Goal: Information Seeking & Learning: Learn about a topic

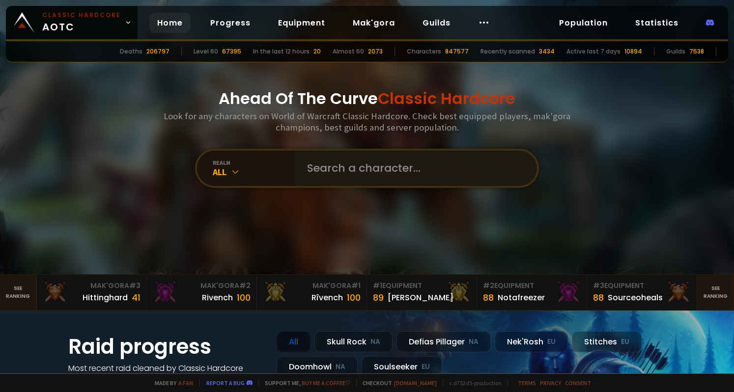
scroll to position [49, 0]
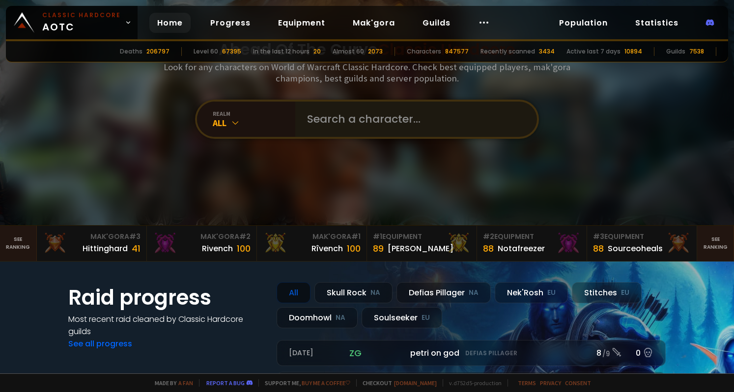
click at [324, 124] on input "text" at bounding box center [413, 119] width 224 height 35
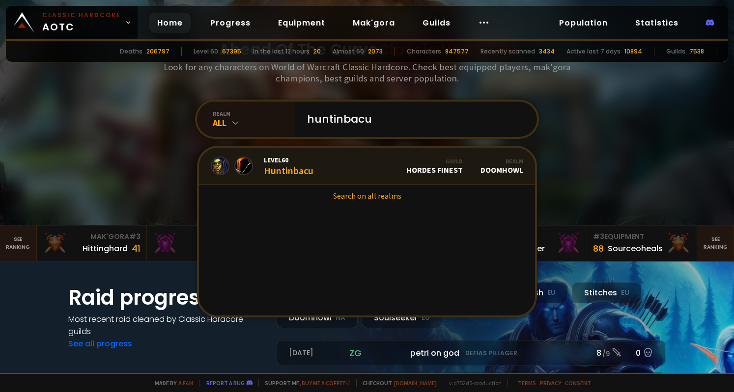
type input "huntinbacu"
click at [322, 171] on link "Level 60 Huntinbacu Guild Hordes Finest Realm Doomhowl" at bounding box center [367, 166] width 336 height 37
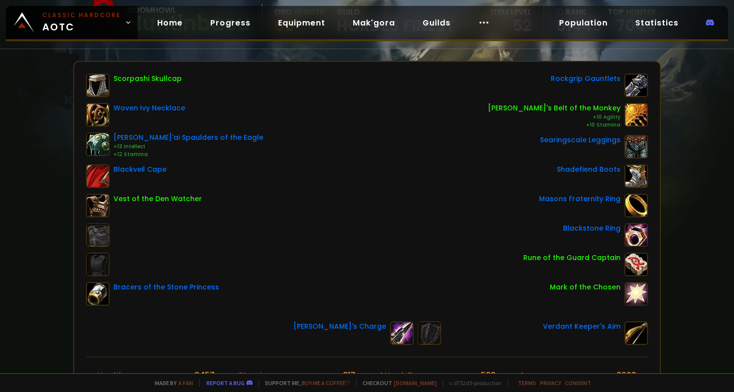
scroll to position [98, 0]
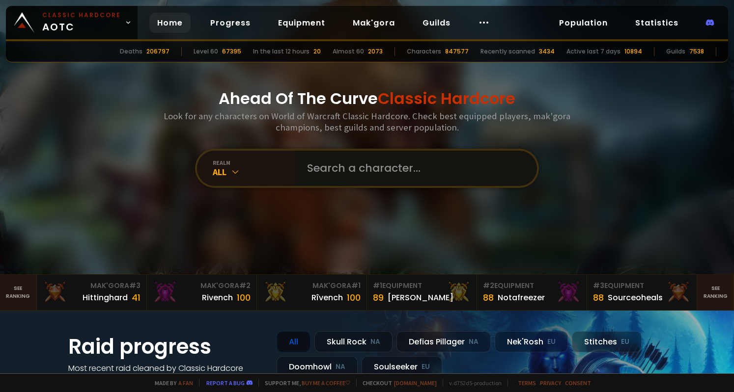
click at [319, 175] on input "text" at bounding box center [413, 168] width 224 height 35
type input "Grumage"
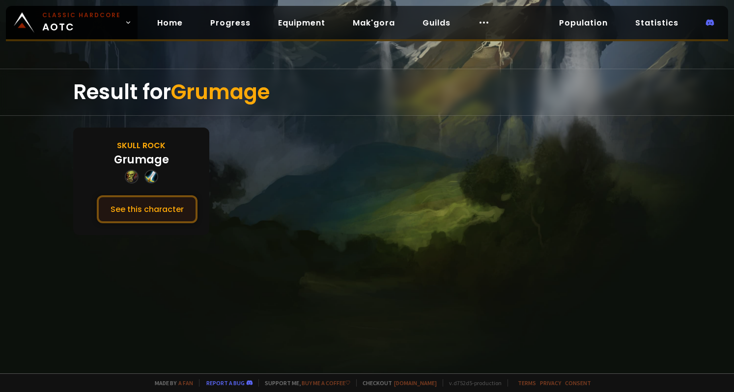
click at [144, 209] on button "See this character" at bounding box center [147, 209] width 101 height 28
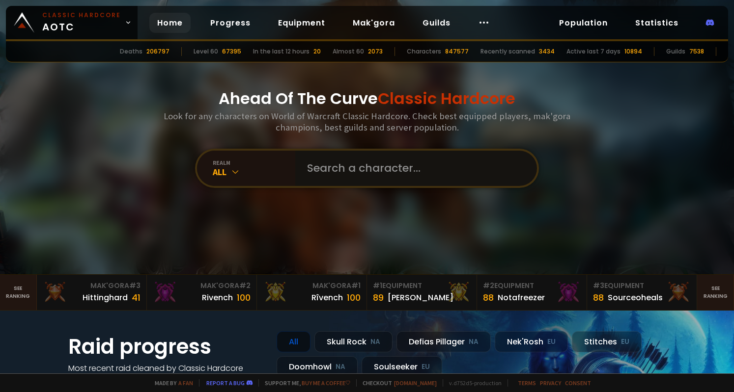
click at [419, 179] on input "text" at bounding box center [413, 168] width 224 height 35
type input "Gru"
click at [375, 174] on input "text" at bounding box center [413, 168] width 224 height 35
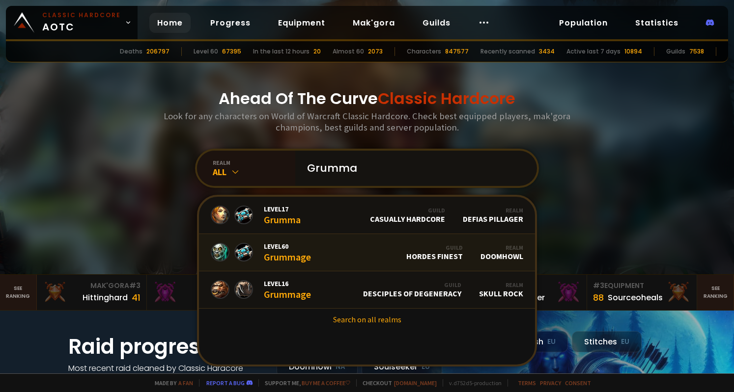
type input "Grumma"
click at [375, 261] on link "Level 60 Grummage Guild Hordes Finest Realm Doomhowl" at bounding box center [367, 252] width 336 height 37
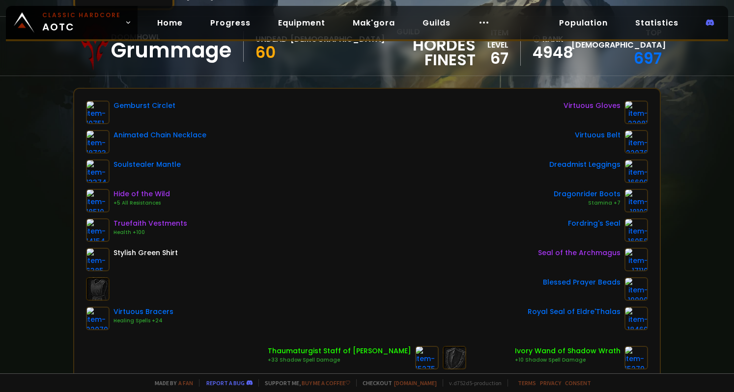
scroll to position [98, 0]
